Goal: Task Accomplishment & Management: Complete application form

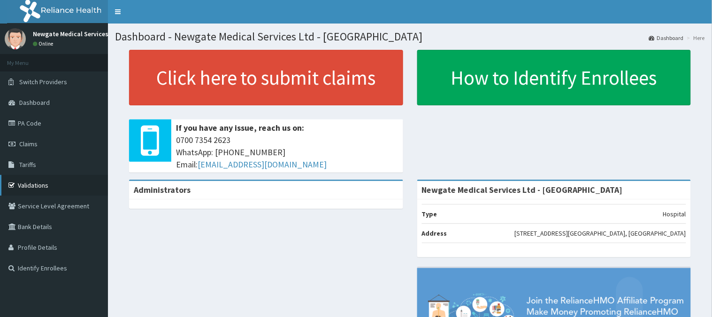
click at [28, 181] on link "Validations" at bounding box center [54, 185] width 108 height 21
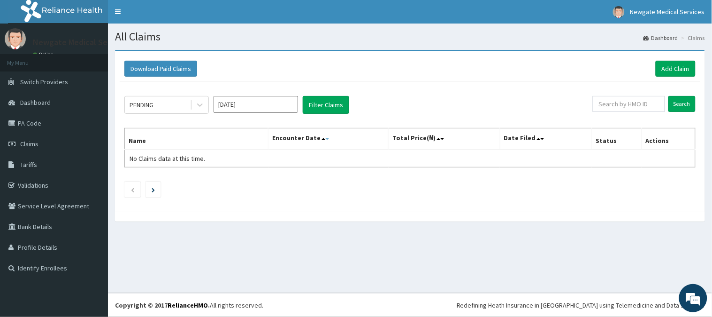
click at [329, 141] on icon at bounding box center [327, 138] width 4 height 7
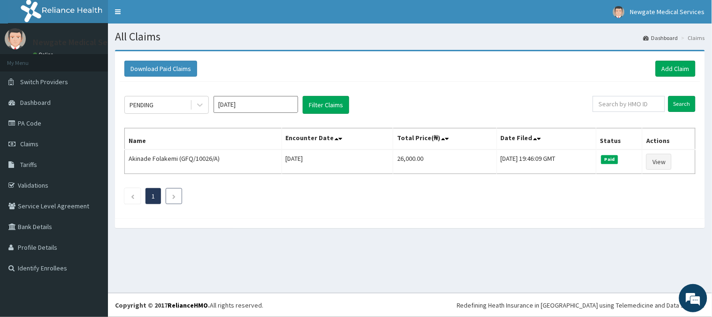
click at [172, 195] on icon "Next page" at bounding box center [174, 196] width 4 height 6
click at [171, 195] on li at bounding box center [174, 196] width 16 height 16
click at [226, 229] on div "Download Paid Claims Add Claim × Note you can only download claims within a max…" at bounding box center [410, 143] width 604 height 187
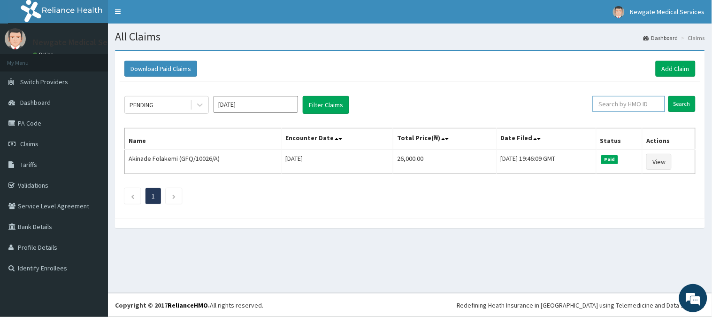
click at [621, 101] on input "text" at bounding box center [629, 104] width 72 height 16
type input "PNS/10272/A"
click at [689, 105] on input "Search" at bounding box center [682, 104] width 27 height 16
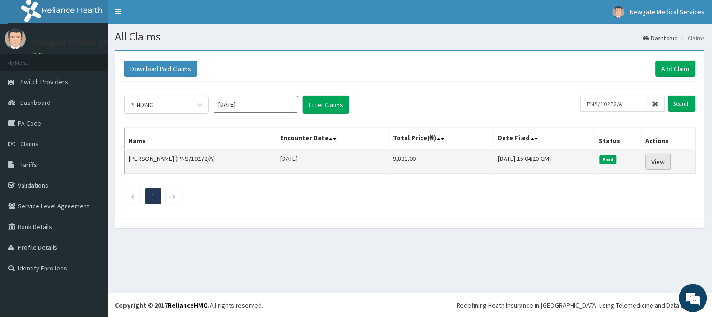
click at [657, 160] on link "View" at bounding box center [658, 162] width 25 height 16
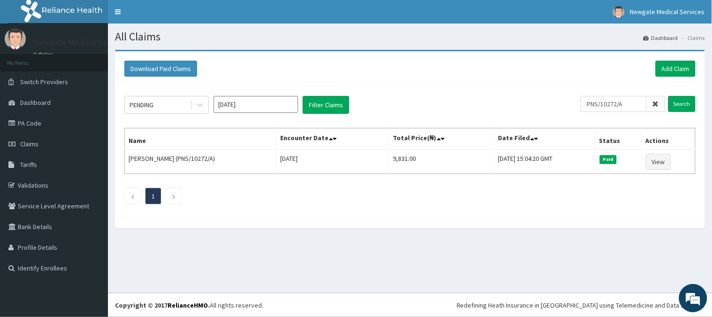
click at [658, 102] on icon at bounding box center [656, 104] width 7 height 7
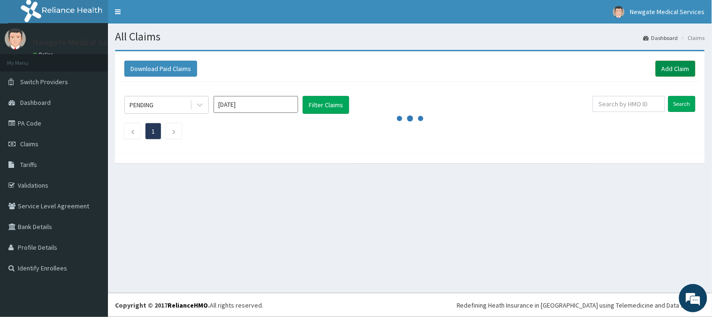
click at [677, 69] on link "Add Claim" at bounding box center [676, 69] width 40 height 16
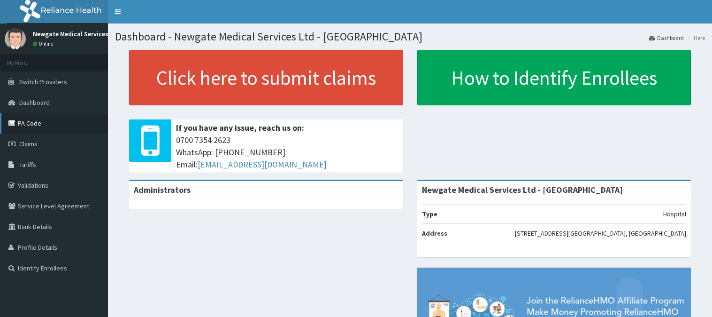
click at [31, 124] on link "PA Code" at bounding box center [54, 123] width 108 height 21
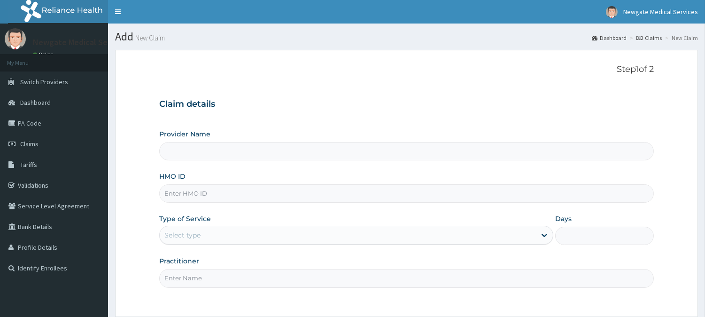
type input "Newgate Medical Services Ltd - [GEOGRAPHIC_DATA]"
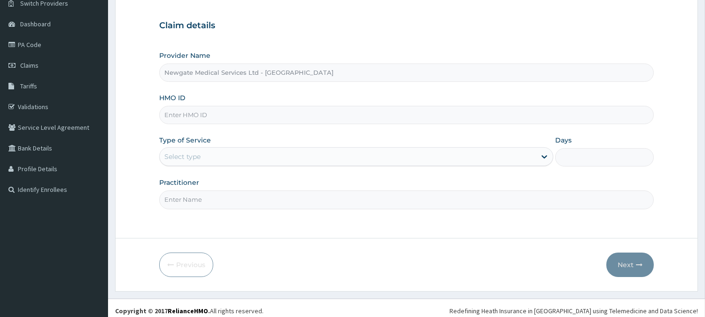
scroll to position [84, 0]
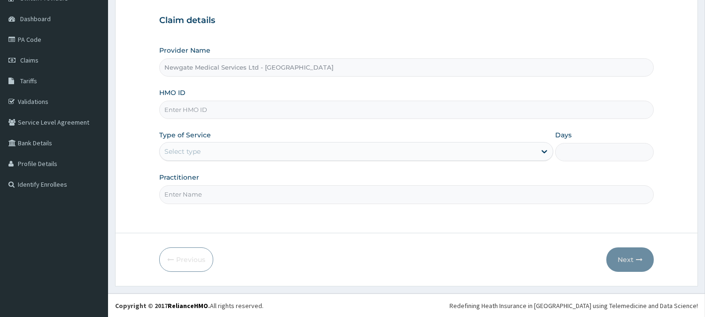
click at [382, 108] on input "HMO ID" at bounding box center [406, 110] width 495 height 18
type input "PNS/10272/A"
click at [344, 153] on div "Select type" at bounding box center [348, 151] width 376 height 15
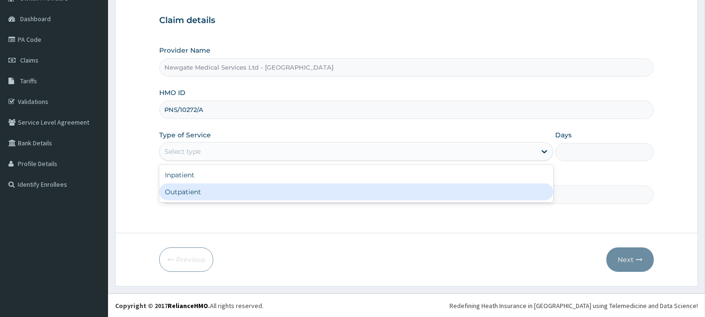
click at [285, 193] on div "Outpatient" at bounding box center [356, 191] width 394 height 17
type input "1"
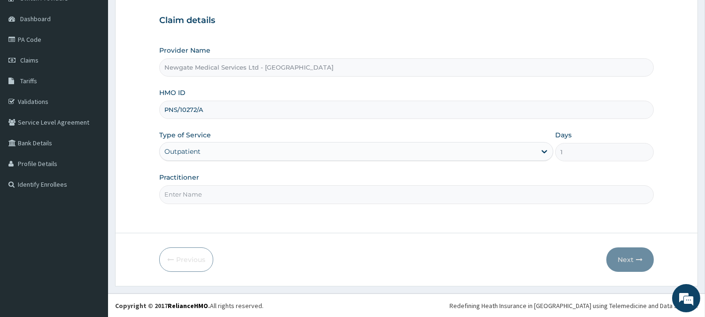
click at [200, 194] on input "Practitioner" at bounding box center [406, 194] width 495 height 18
type input "DR ADELUSI"
click at [627, 255] on button "Next" at bounding box center [629, 259] width 47 height 24
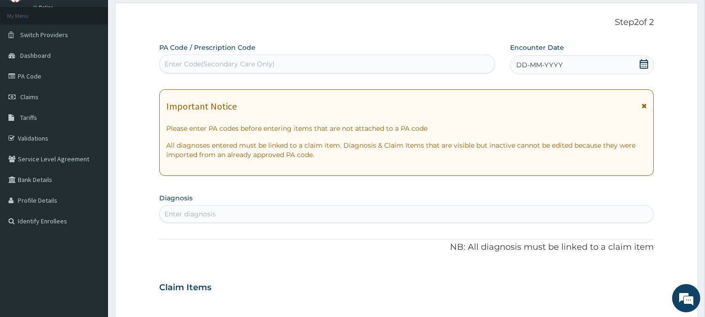
scroll to position [0, 0]
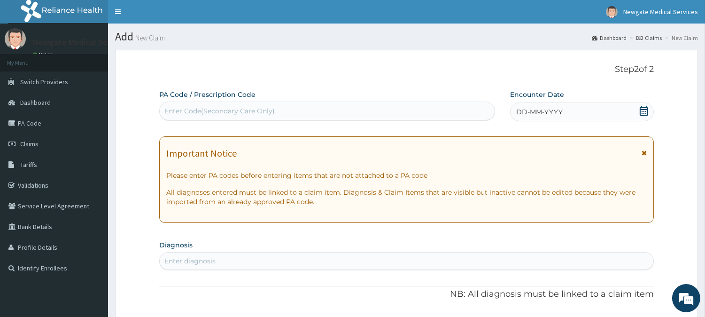
click at [249, 109] on div "Enter Code(Secondary Care Only)" at bounding box center [219, 110] width 110 height 9
drag, startPoint x: 205, startPoint y: 109, endPoint x: 185, endPoint y: 107, distance: 19.9
click at [185, 107] on div "Enter Code(Secondary Care Only)" at bounding box center [219, 110] width 110 height 9
paste input "PA/B3EED0"
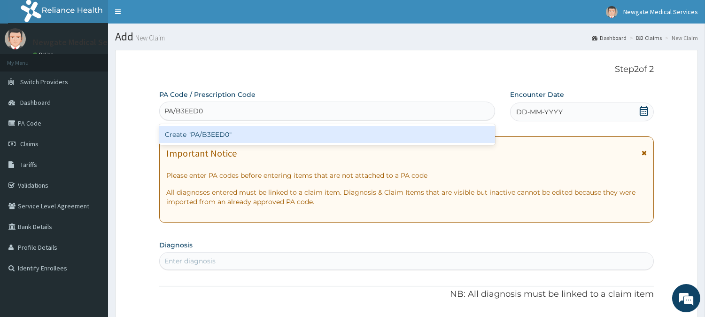
type input "PA/B3EED0"
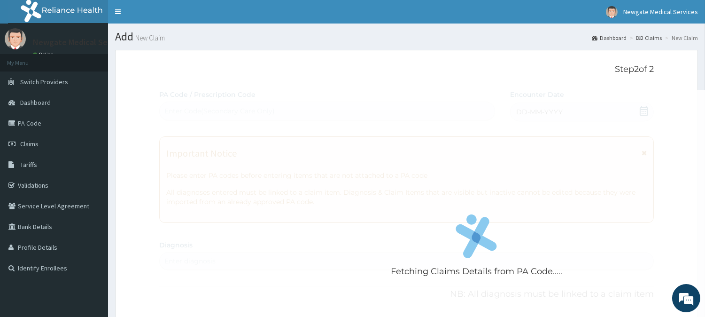
click at [373, 73] on p "Step 2 of 2" at bounding box center [406, 69] width 495 height 10
